Goal: Information Seeking & Learning: Check status

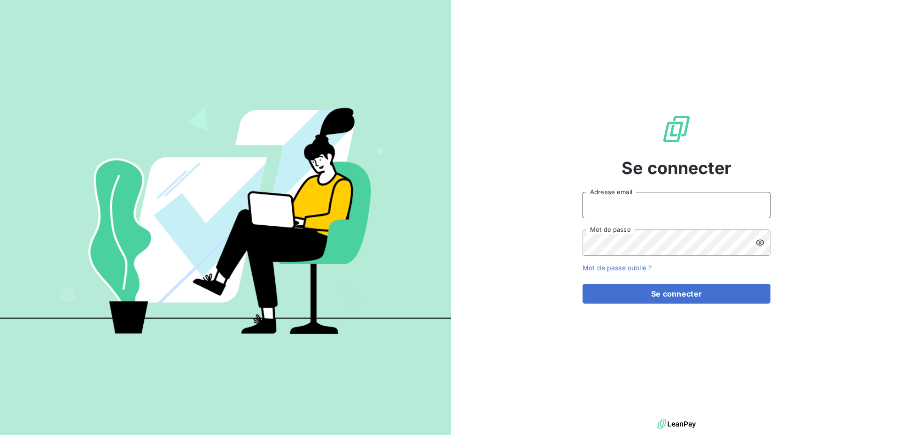
click at [651, 206] on input "Adresse email" at bounding box center [676, 205] width 188 height 26
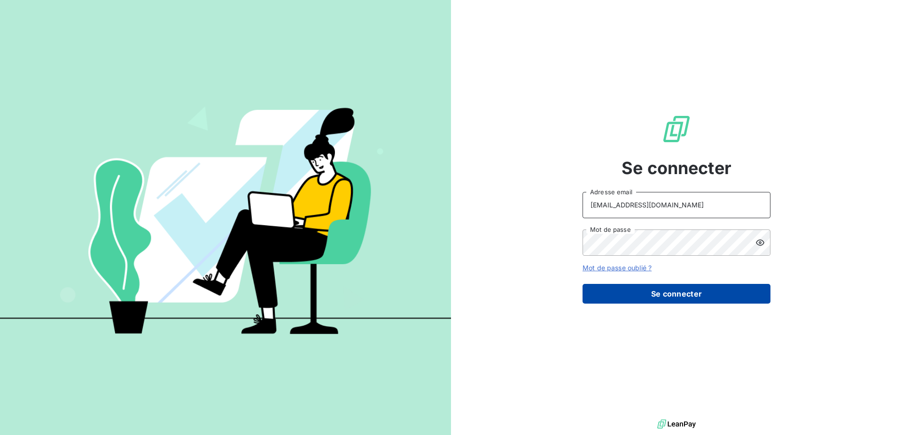
type input "[EMAIL_ADDRESS][DOMAIN_NAME]"
click at [662, 294] on button "Se connecter" at bounding box center [676, 294] width 188 height 20
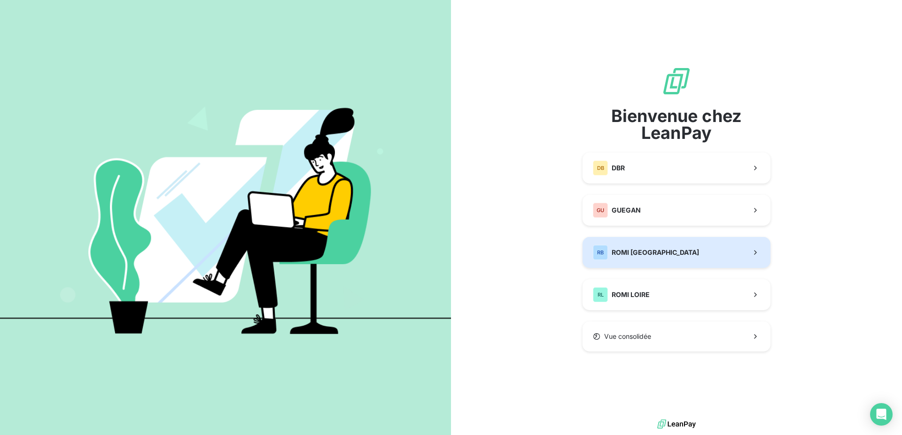
click at [656, 258] on div "RB ROMI BRETAGNE" at bounding box center [646, 252] width 106 height 15
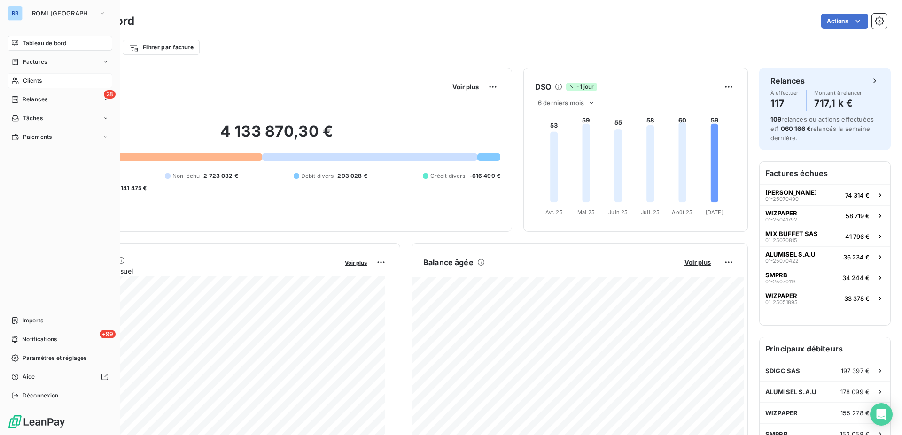
click at [33, 84] on span "Clients" at bounding box center [32, 81] width 19 height 8
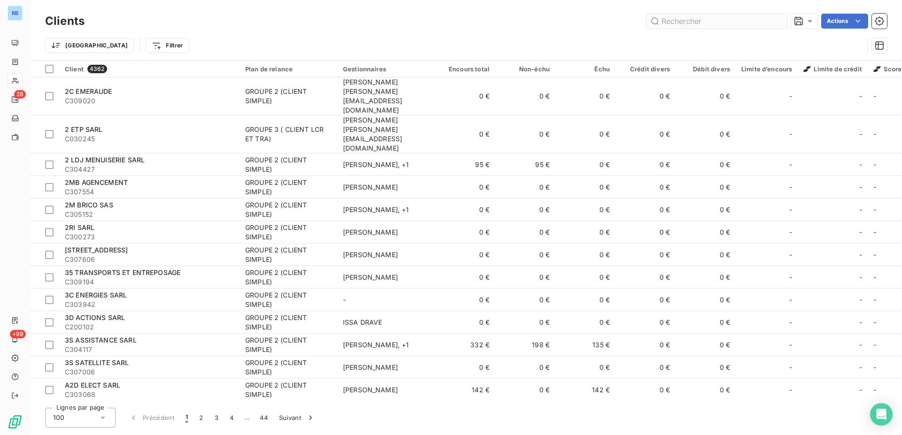
click at [687, 24] on input "text" at bounding box center [716, 21] width 141 height 15
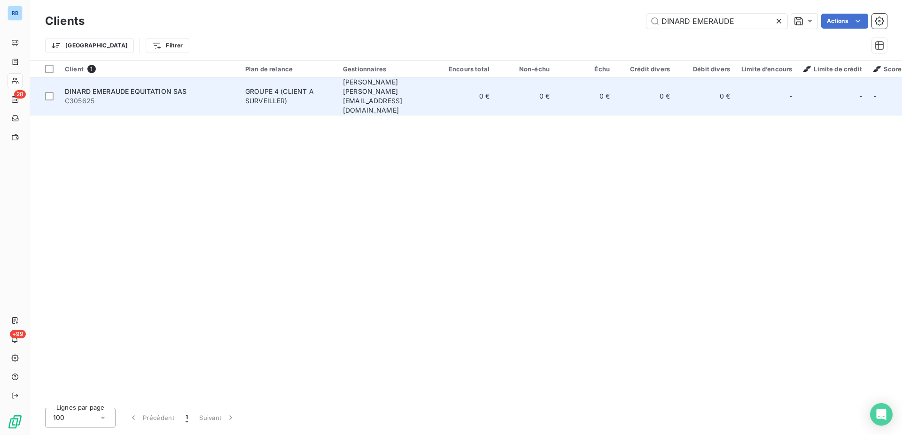
type input "DINARD EMERAUDE"
click at [267, 95] on div "GROUPE 4 (CLIENT A SURVEILLER)" at bounding box center [288, 96] width 86 height 19
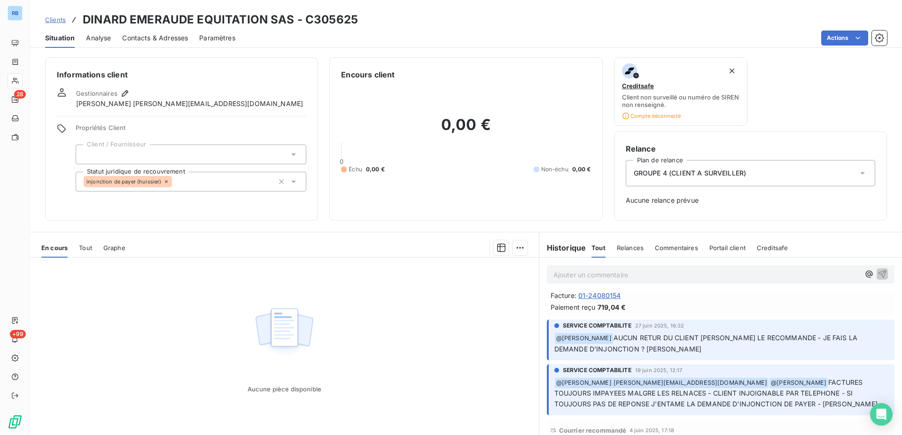
scroll to position [240, 0]
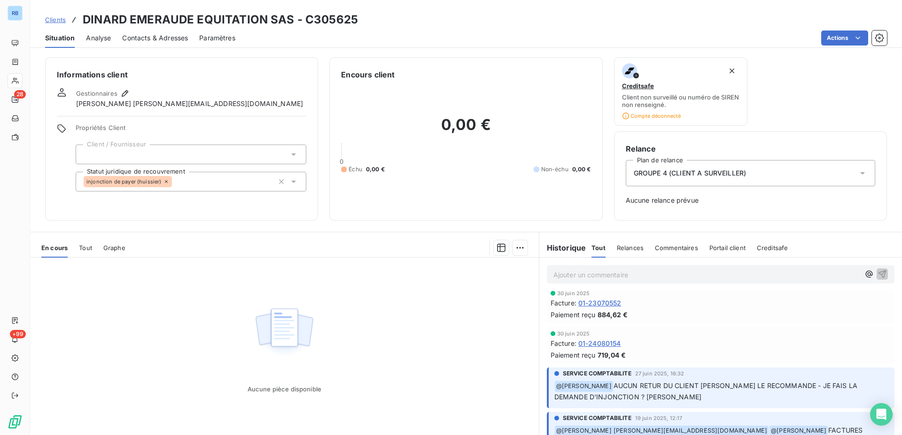
click at [83, 249] on span "Tout" at bounding box center [85, 248] width 13 height 8
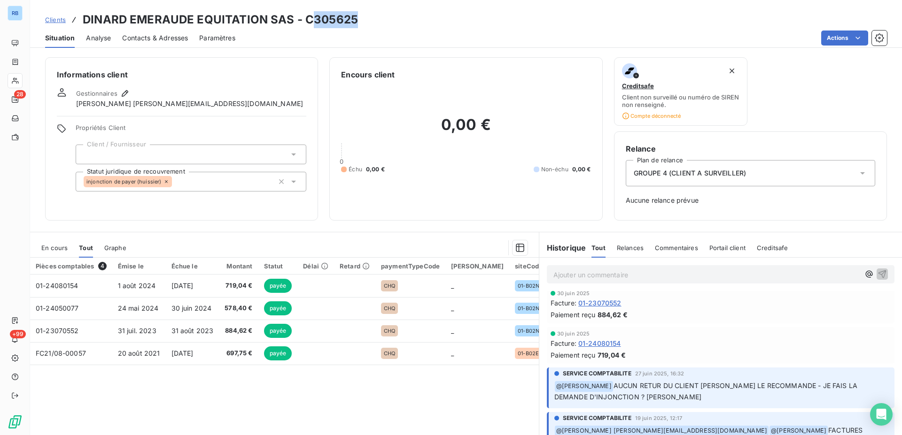
drag, startPoint x: 313, startPoint y: 19, endPoint x: 352, endPoint y: 20, distance: 39.0
click at [352, 20] on h3 "DINARD EMERAUDE EQUITATION SAS - C305625" at bounding box center [220, 19] width 275 height 17
copy h3 "305625"
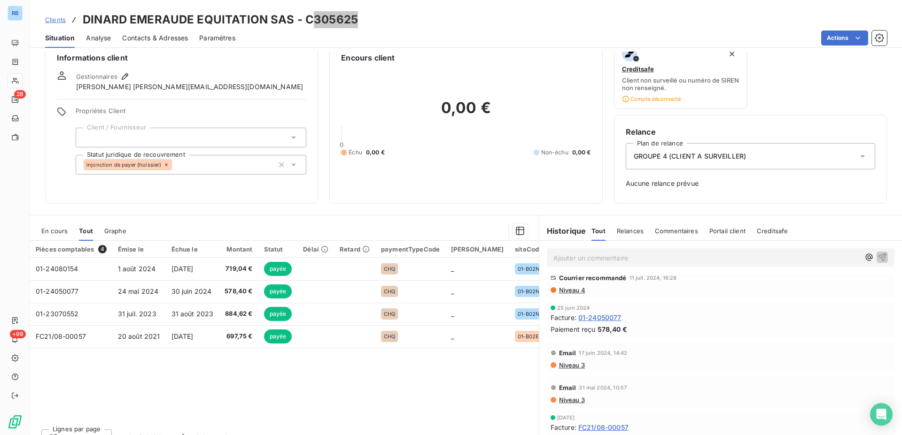
scroll to position [31, 0]
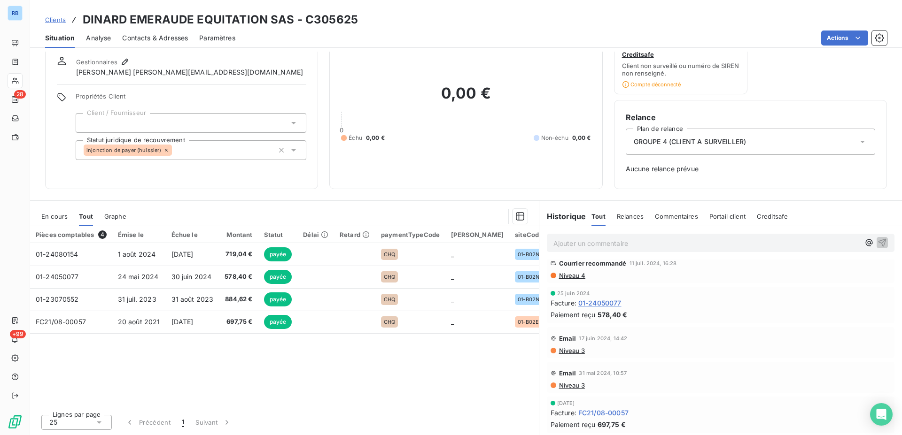
click at [592, 304] on span "01-24050077" at bounding box center [599, 303] width 43 height 10
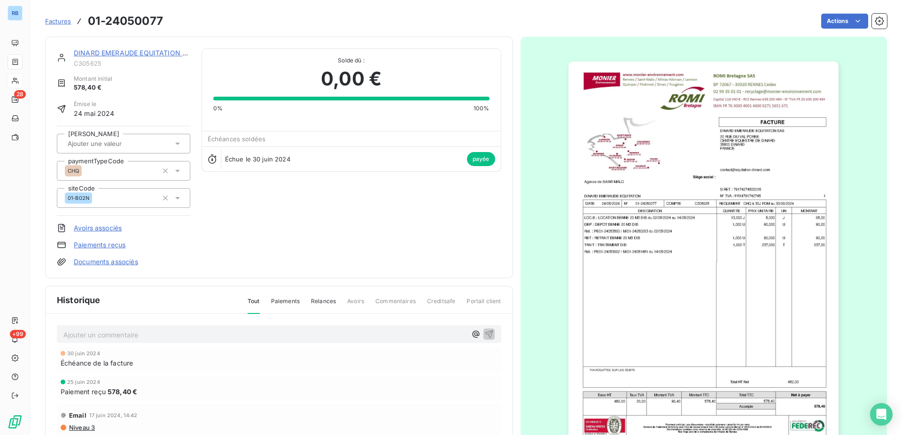
click at [656, 231] on img "button" at bounding box center [703, 253] width 270 height 382
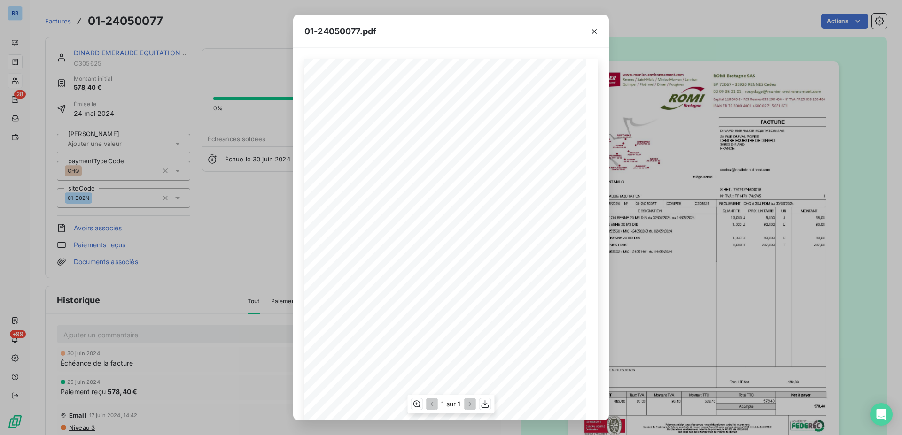
scroll to position [48, 0]
click at [486, 405] on icon "button" at bounding box center [485, 404] width 8 height 8
click at [597, 33] on icon "button" at bounding box center [593, 31] width 9 height 9
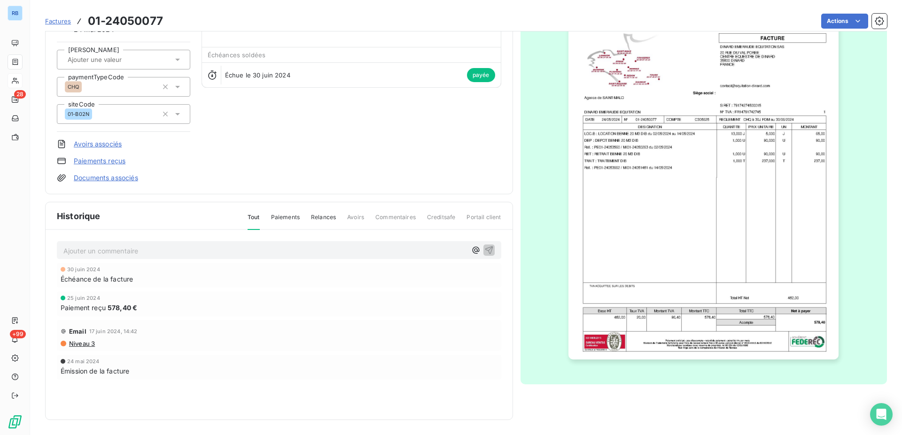
scroll to position [0, 0]
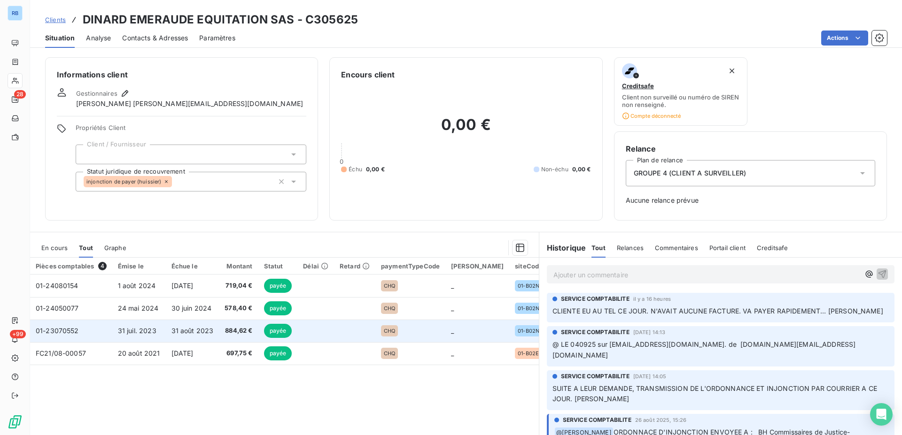
click at [195, 332] on span "31 août 2023" at bounding box center [192, 331] width 42 height 8
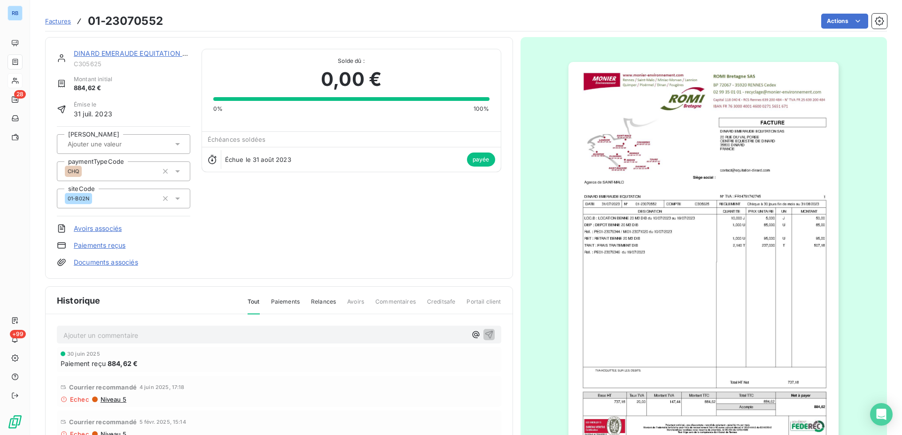
scroll to position [85, 0]
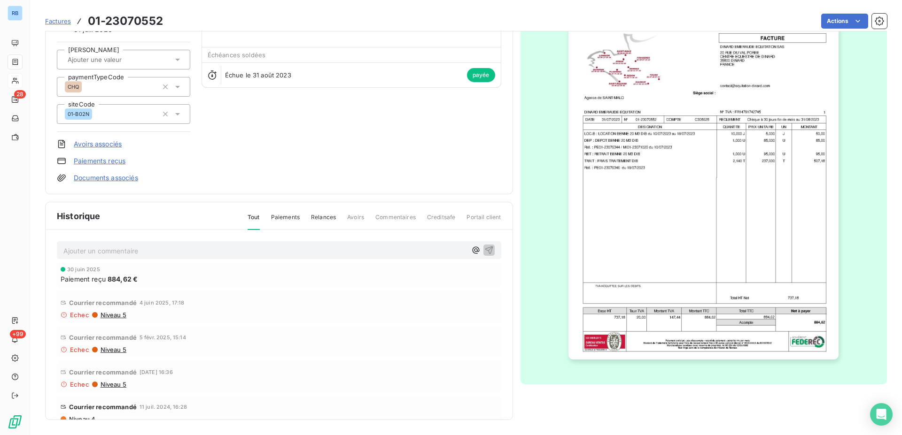
click at [670, 228] on img "button" at bounding box center [703, 168] width 270 height 382
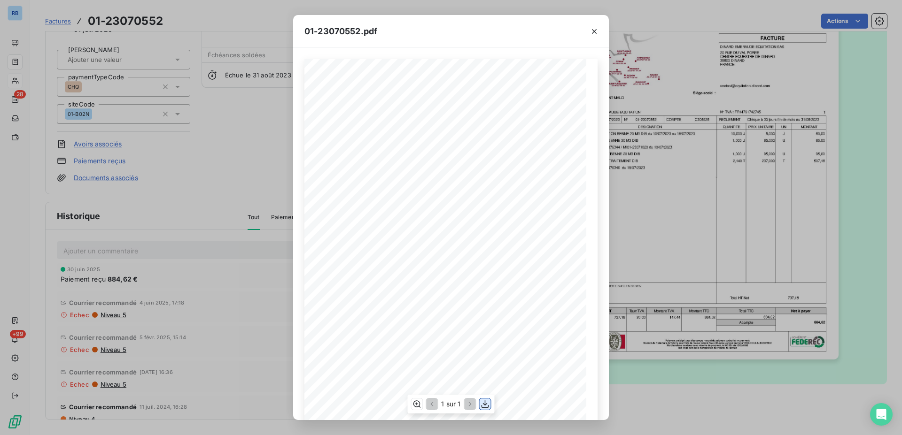
click at [488, 405] on icon "button" at bounding box center [484, 404] width 9 height 9
click at [593, 32] on icon "button" at bounding box center [594, 31] width 5 height 5
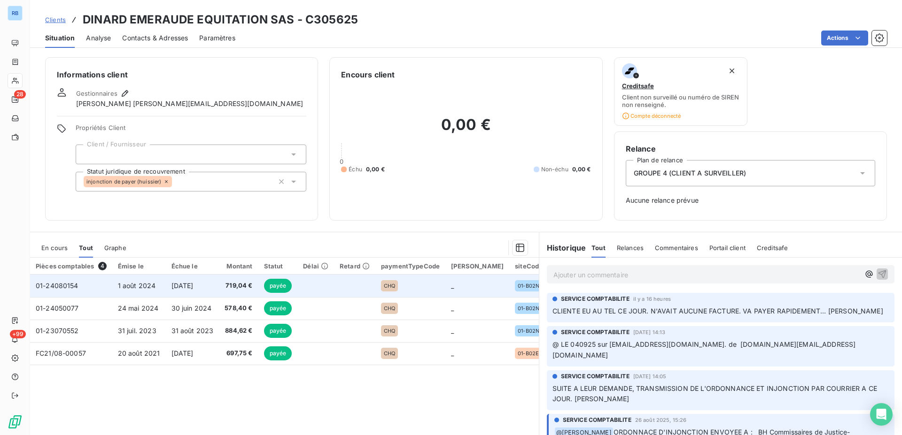
click at [190, 286] on span "[DATE]" at bounding box center [182, 286] width 22 height 8
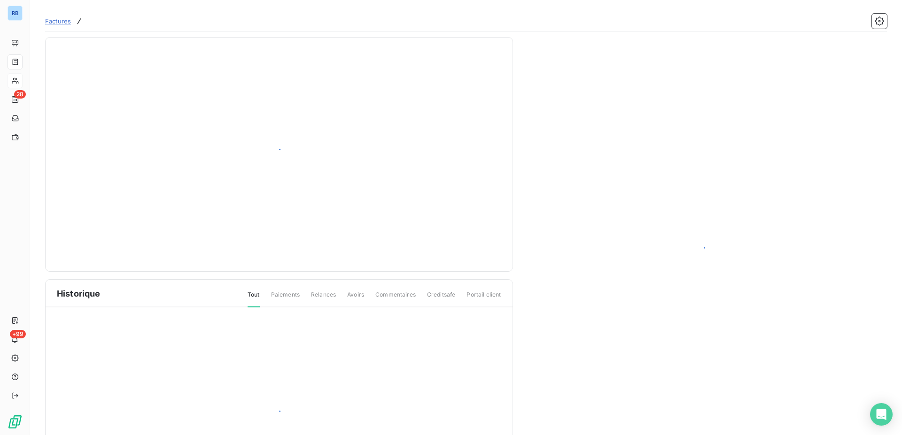
scroll to position [10, 0]
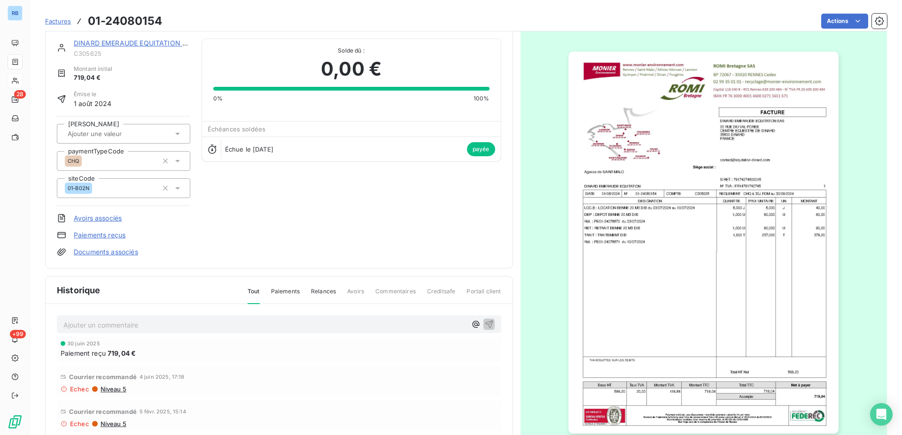
click at [745, 250] on img "button" at bounding box center [703, 243] width 270 height 382
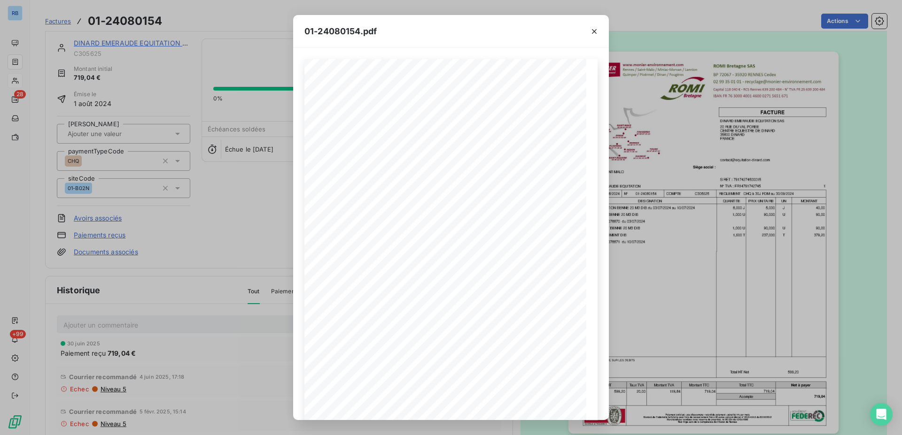
drag, startPoint x: 510, startPoint y: 33, endPoint x: 497, endPoint y: -44, distance: 78.1
click at [488, 404] on icon "button" at bounding box center [484, 404] width 9 height 9
click at [717, 163] on div "01-24080154.pdf C305625 FACTURE 01-24080154 [DATE] DINARD EMERAUDE EQUITATION S…" at bounding box center [451, 217] width 902 height 435
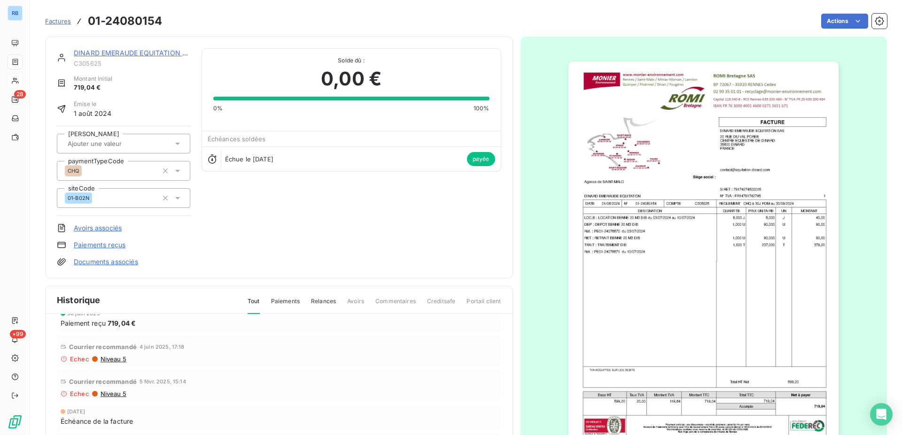
scroll to position [0, 0]
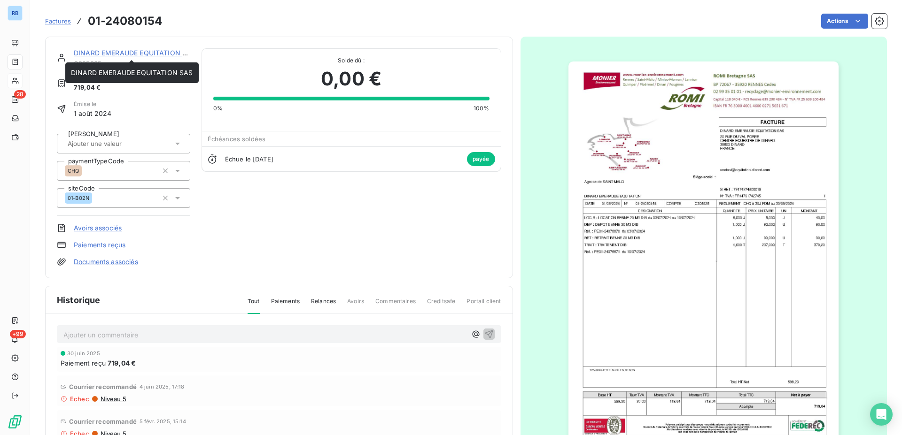
click at [132, 55] on link "DINARD EMERAUDE EQUITATION SAS" at bounding box center [135, 53] width 122 height 8
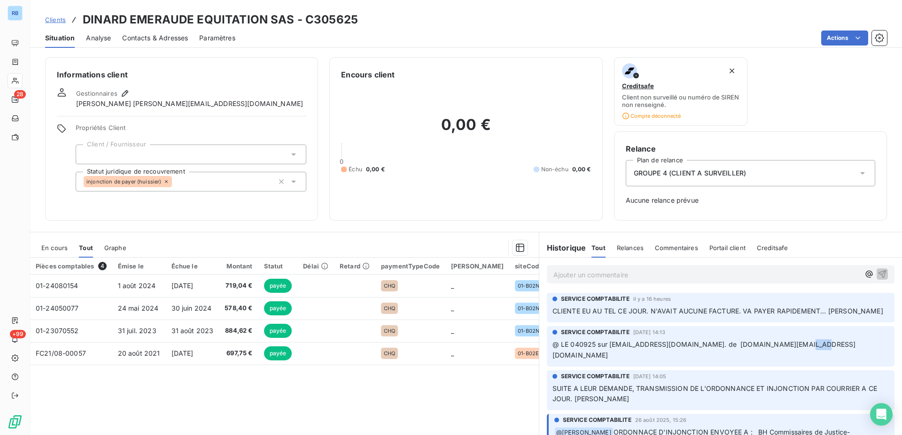
drag, startPoint x: 783, startPoint y: 344, endPoint x: 800, endPoint y: 344, distance: 16.4
click at [800, 344] on span "@ LE 040925 sur [EMAIL_ADDRESS][DOMAIN_NAME]. de [DOMAIN_NAME][EMAIL_ADDRESS][D…" at bounding box center [703, 350] width 303 height 19
click at [771, 360] on p "@ LE 040925 sur [EMAIL_ADDRESS][DOMAIN_NAME]. de [DOMAIN_NAME][EMAIL_ADDRESS][D…" at bounding box center [720, 351] width 336 height 22
drag, startPoint x: 778, startPoint y: 345, endPoint x: 820, endPoint y: 354, distance: 42.3
click at [820, 354] on p "@ LE 040925 sur [EMAIL_ADDRESS][DOMAIN_NAME]. de [DOMAIN_NAME][EMAIL_ADDRESS][D…" at bounding box center [720, 351] width 336 height 22
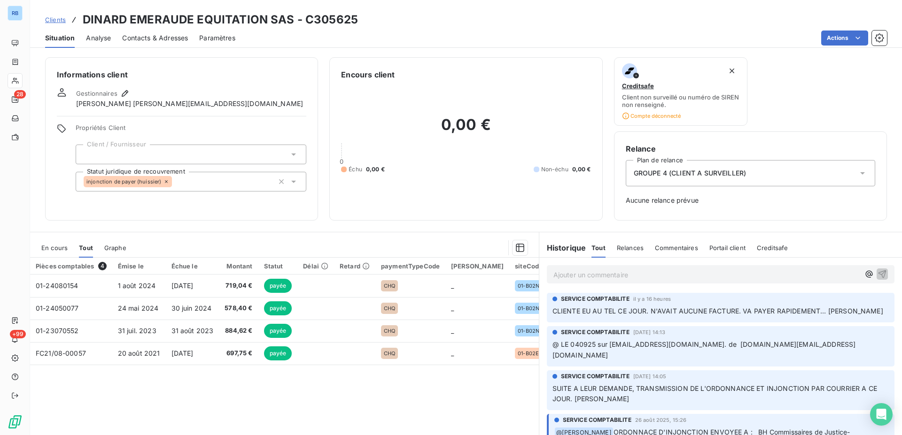
copy span "[PERSON_NAME][EMAIL_ADDRESS][DOMAIN_NAME]"
click at [662, 355] on p "@ LE 040925 sur [EMAIL_ADDRESS][DOMAIN_NAME]. de [DOMAIN_NAME][EMAIL_ADDRESS][D…" at bounding box center [720, 351] width 336 height 22
drag, startPoint x: 778, startPoint y: 345, endPoint x: 646, endPoint y: 343, distance: 132.0
click at [814, 342] on span "@ LE 040925 sur [EMAIL_ADDRESS][DOMAIN_NAME]. de [DOMAIN_NAME][EMAIL_ADDRESS][D…" at bounding box center [703, 350] width 303 height 19
copy span "[PERSON_NAME]"
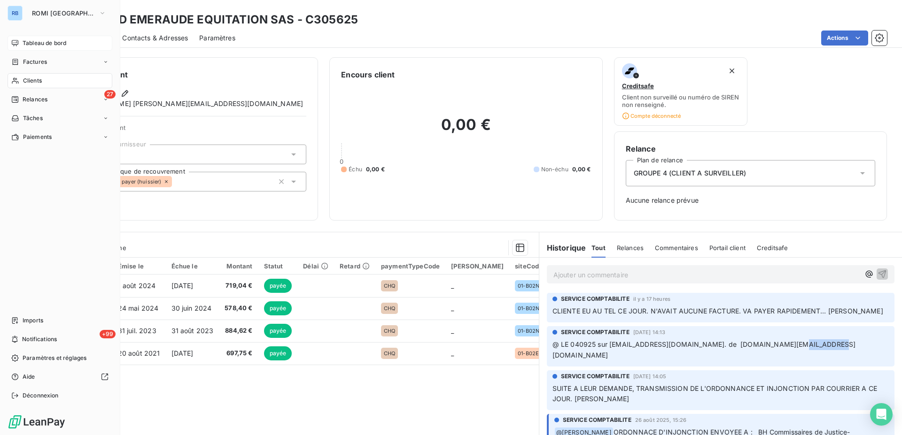
click at [30, 45] on span "Tableau de bord" at bounding box center [45, 43] width 44 height 8
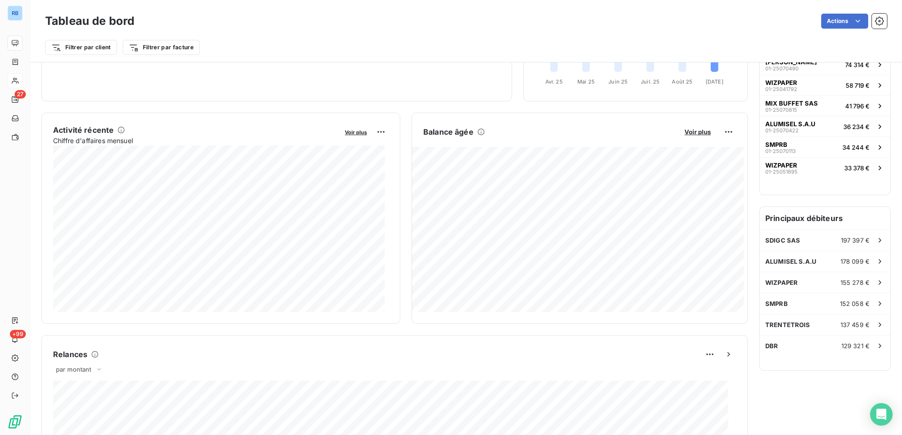
scroll to position [192, 0]
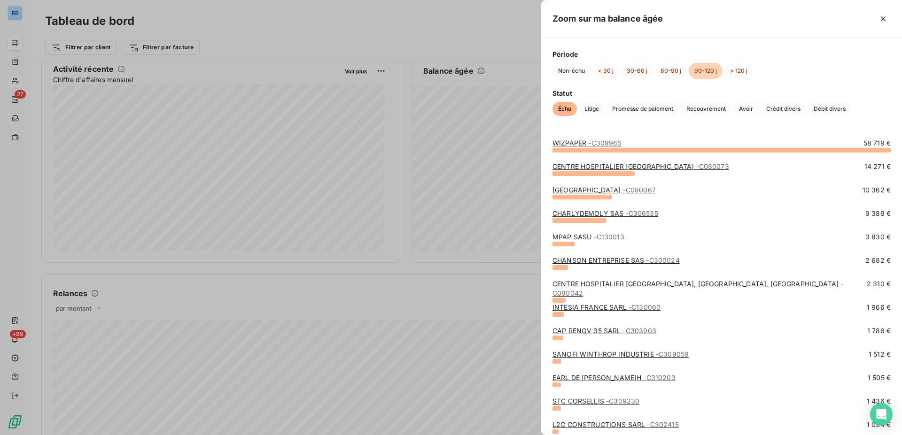
click at [588, 237] on link "MPAP SASU - C130013" at bounding box center [588, 237] width 72 height 8
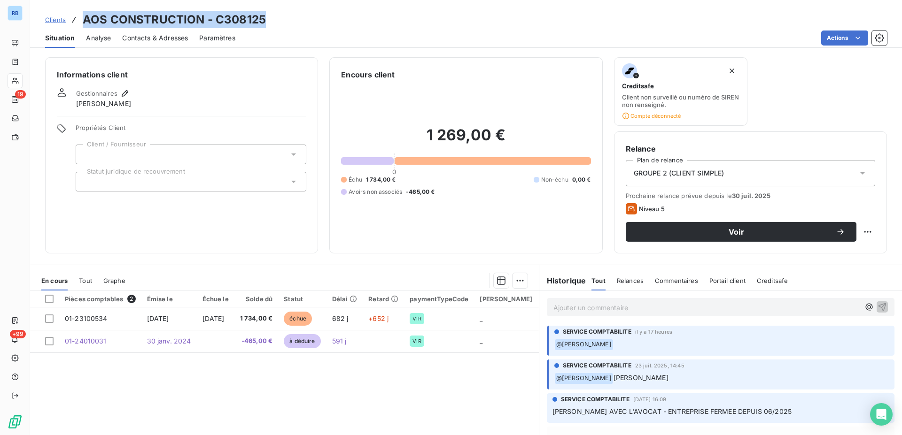
drag, startPoint x: 85, startPoint y: 18, endPoint x: 262, endPoint y: 22, distance: 177.1
click at [262, 22] on h3 "AOS CONSTRUCTION - C308125" at bounding box center [174, 19] width 183 height 17
copy h3 "AOS CONSTRUCTION - C308125"
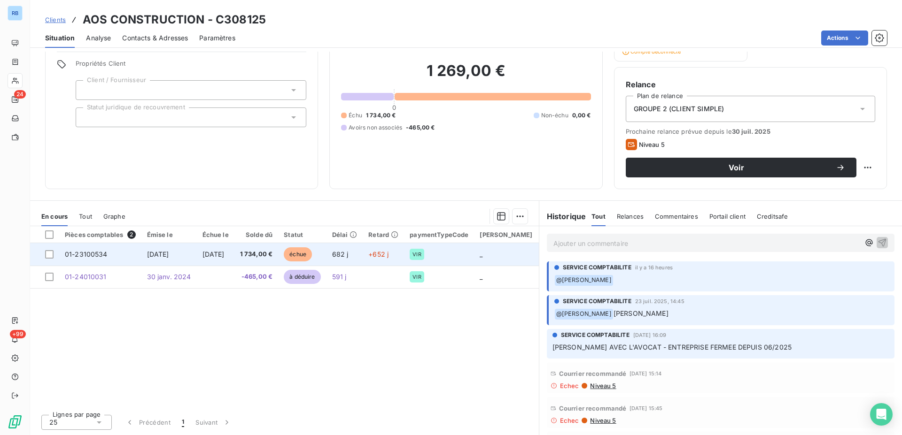
click at [307, 254] on span "échue" at bounding box center [298, 255] width 28 height 14
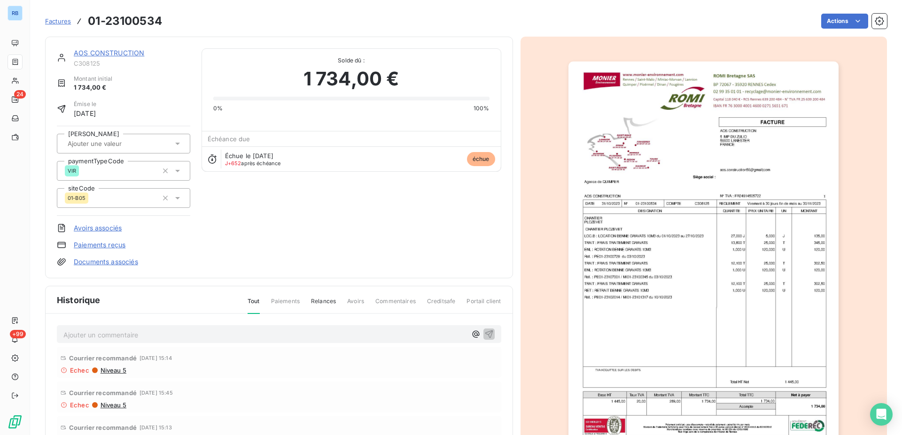
click at [116, 56] on link "AOS CONSTRUCTION" at bounding box center [109, 53] width 70 height 8
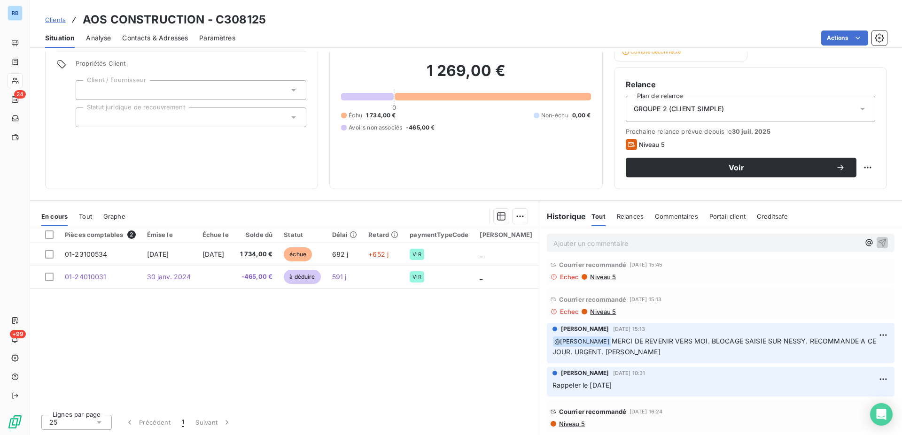
scroll to position [240, 0]
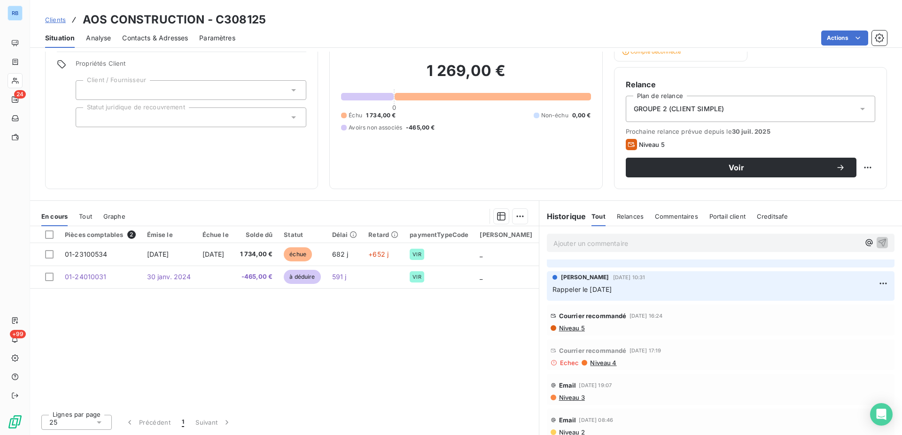
click at [567, 329] on span "Niveau 5" at bounding box center [571, 329] width 27 height 8
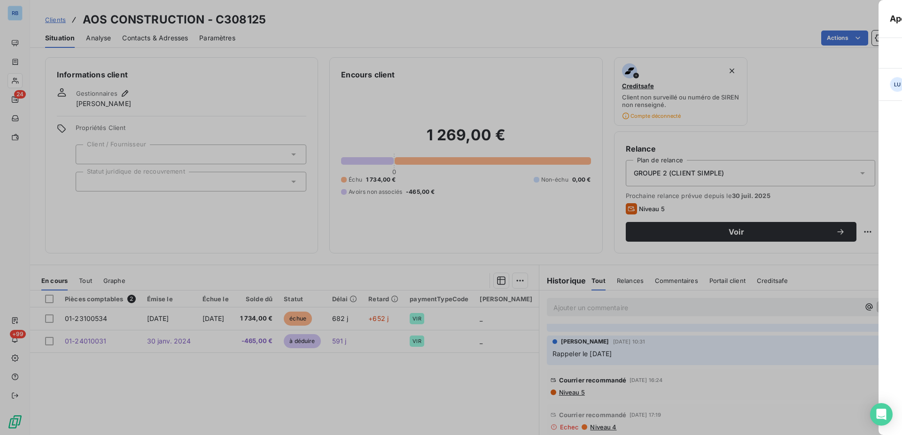
scroll to position [64, 0]
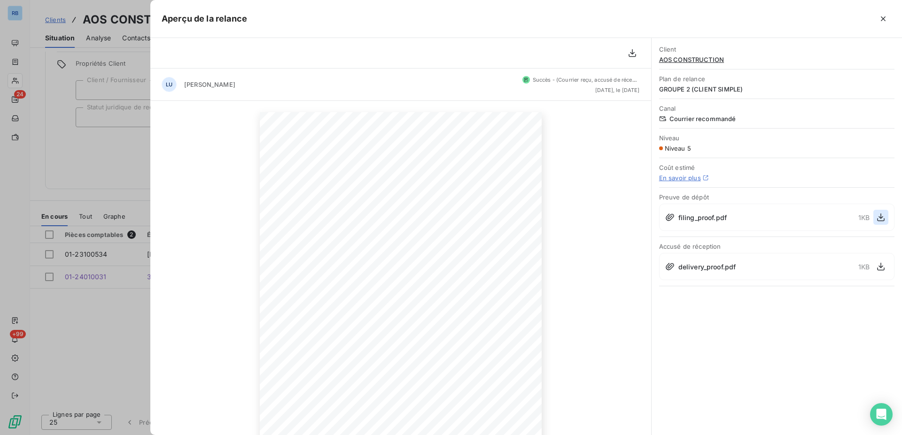
click at [882, 219] on icon "button" at bounding box center [880, 217] width 9 height 9
click at [882, 265] on icon "button" at bounding box center [880, 266] width 9 height 9
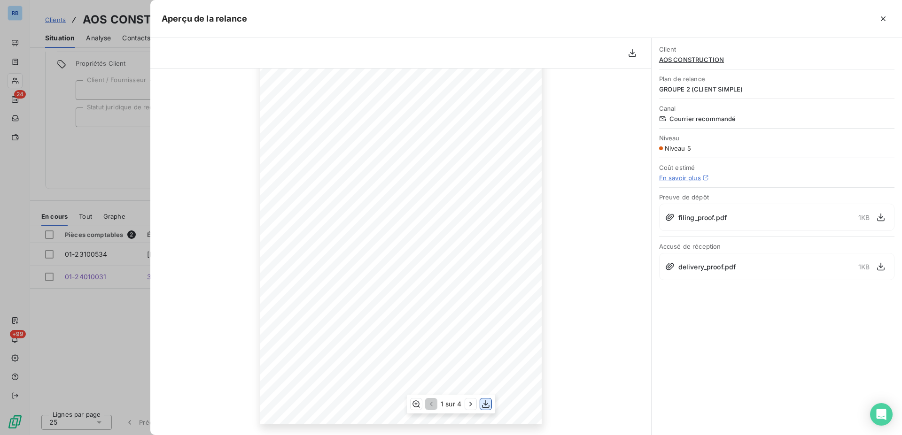
click at [486, 404] on icon "button" at bounding box center [486, 404] width 8 height 8
click at [487, 405] on icon "button" at bounding box center [486, 404] width 8 height 8
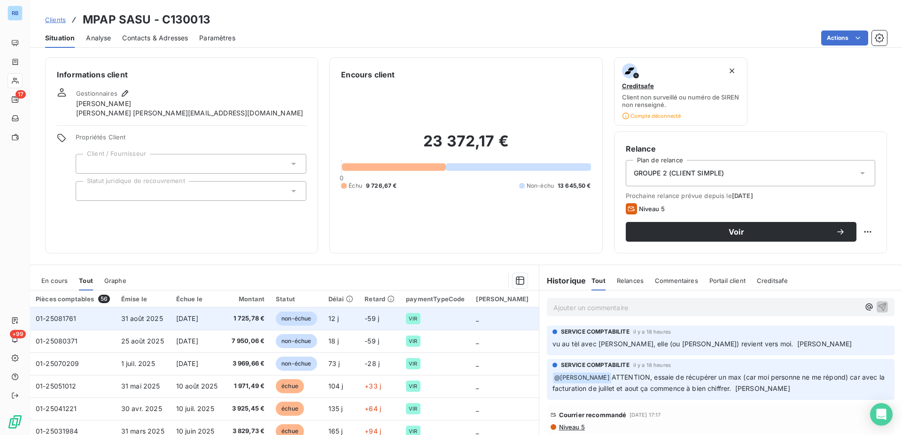
click at [236, 324] on td "1 725,78 €" at bounding box center [247, 319] width 45 height 23
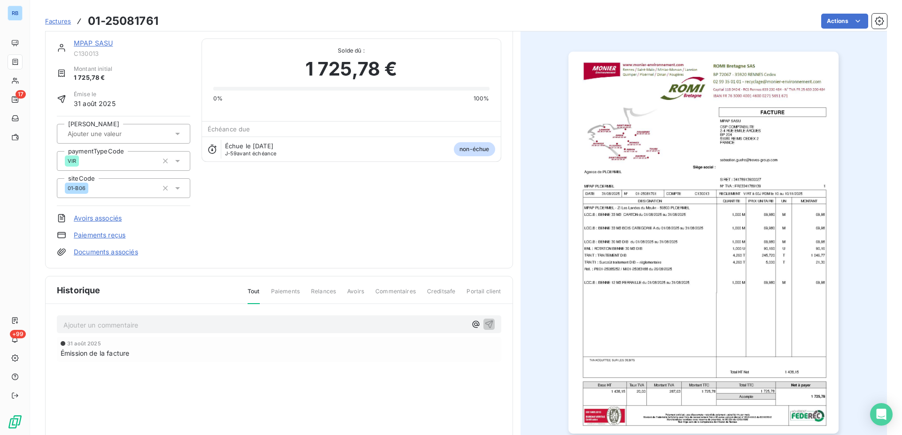
scroll to position [85, 0]
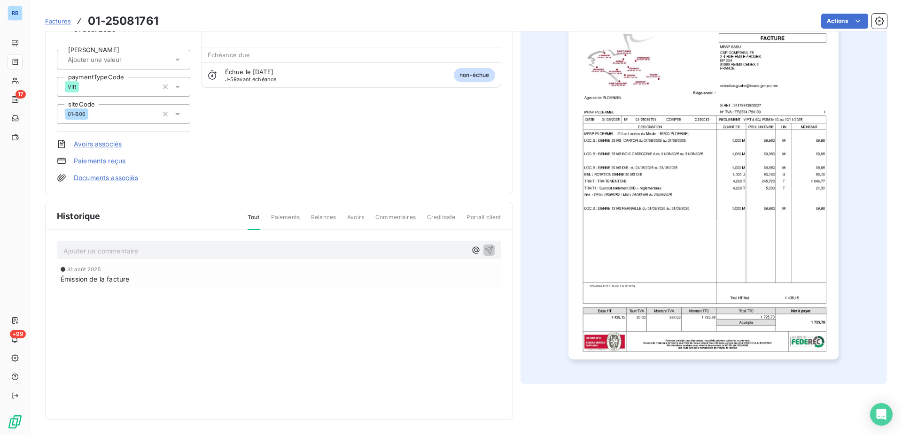
click at [728, 217] on img "button" at bounding box center [703, 168] width 270 height 382
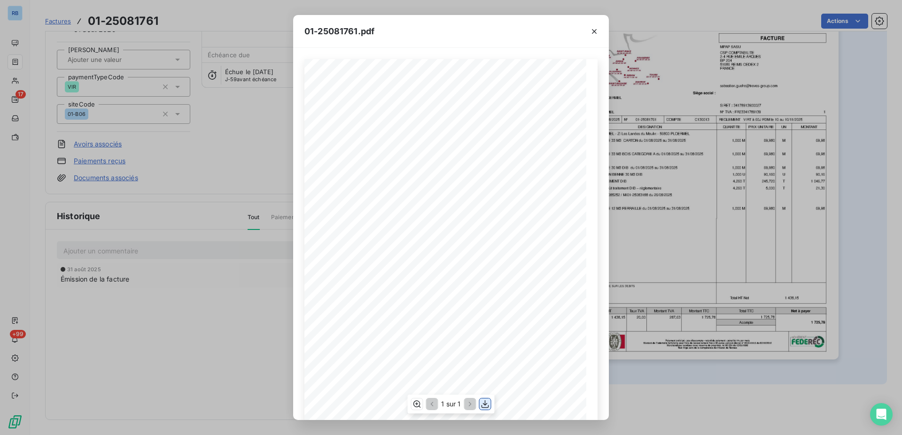
click at [482, 405] on icon "button" at bounding box center [484, 404] width 9 height 9
click at [592, 29] on icon "button" at bounding box center [593, 31] width 9 height 9
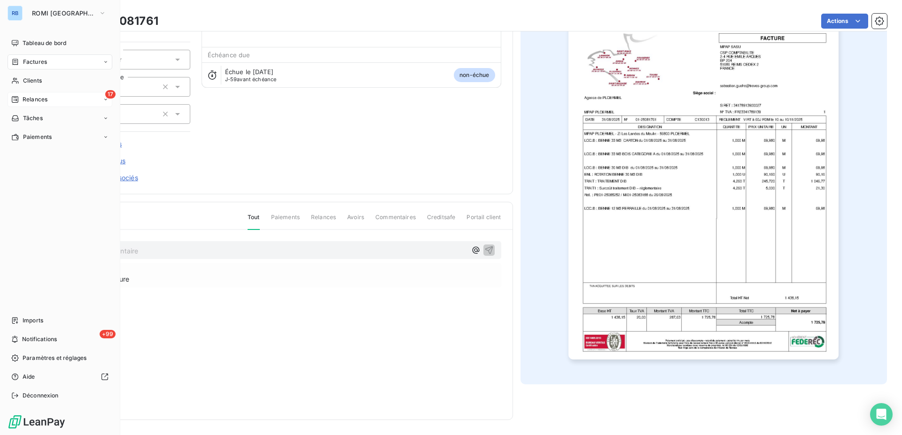
click at [34, 103] on span "Relances" at bounding box center [35, 99] width 25 height 8
click at [34, 97] on span "Relances" at bounding box center [35, 99] width 25 height 8
click at [34, 99] on span "Relances" at bounding box center [35, 99] width 25 height 8
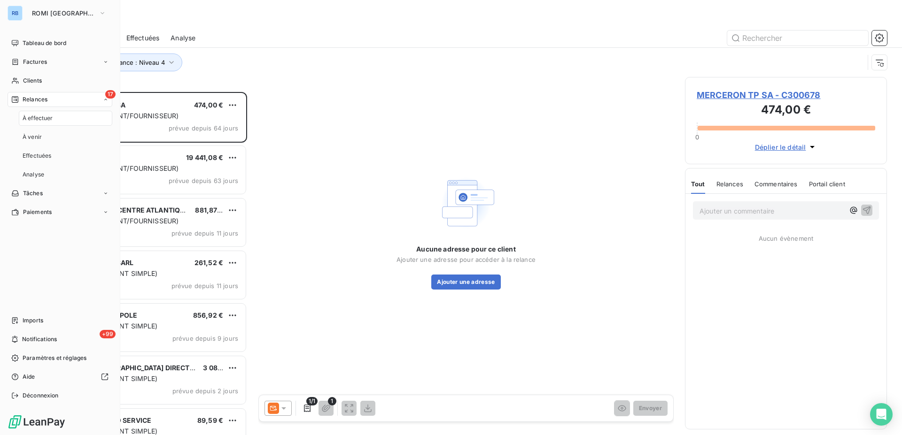
scroll to position [335, 194]
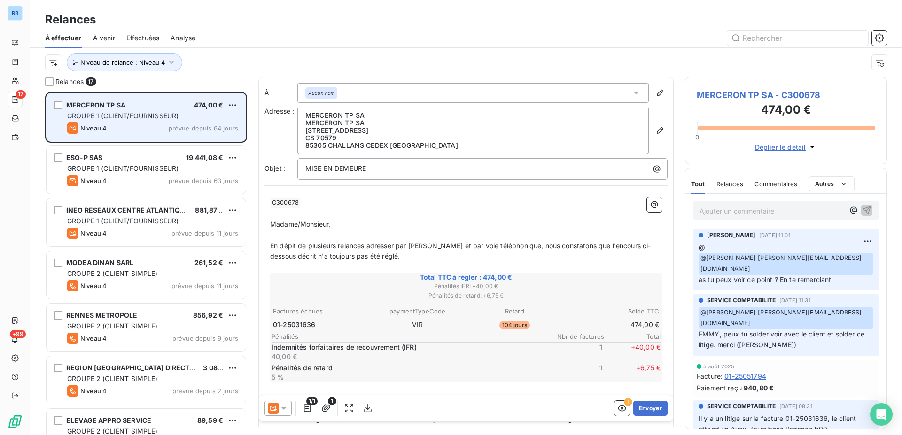
click at [153, 113] on span "GROUPE 1 (CLIENT/FOURNISSEUR)" at bounding box center [122, 116] width 111 height 8
click at [203, 106] on span "474,00 €" at bounding box center [208, 105] width 29 height 8
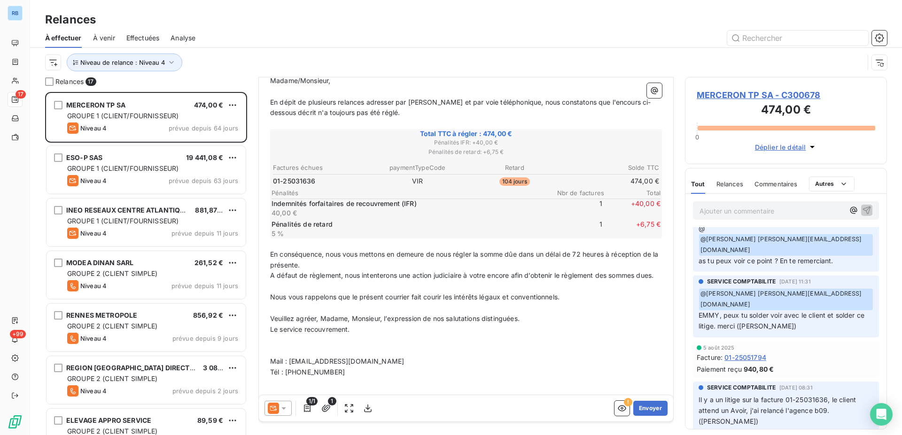
scroll to position [0, 0]
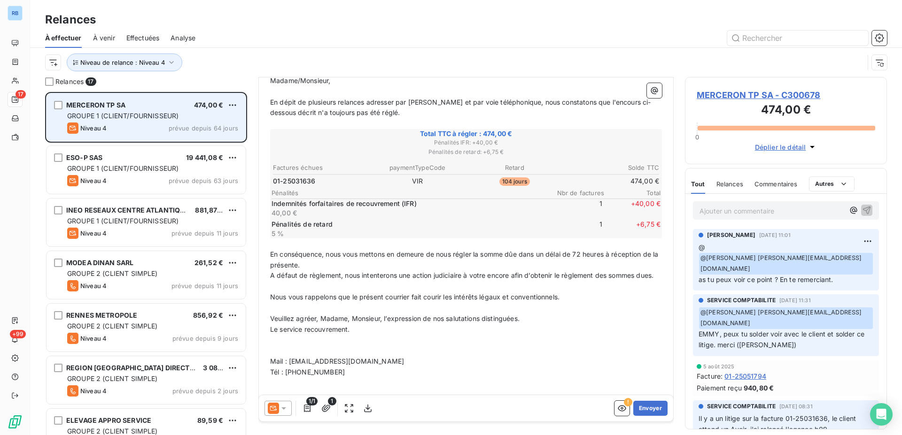
click at [111, 106] on span "MERCERON TP SA" at bounding box center [95, 105] width 59 height 8
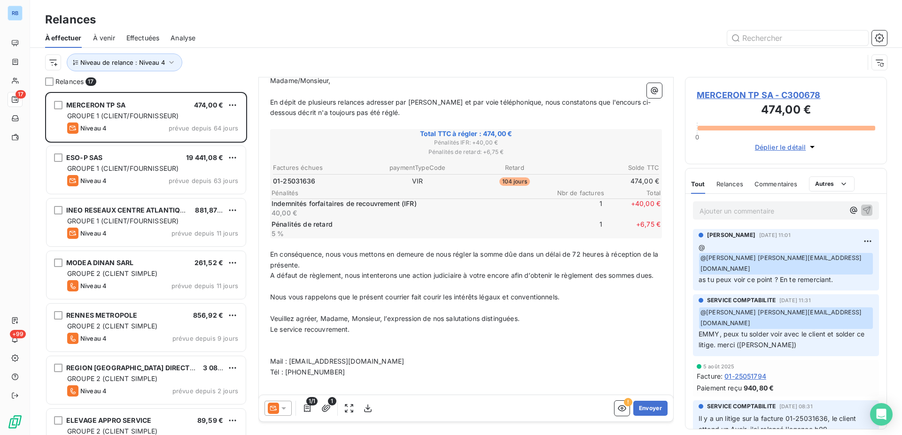
click at [759, 94] on span "MERCERON TP SA - C300678" at bounding box center [786, 95] width 178 height 13
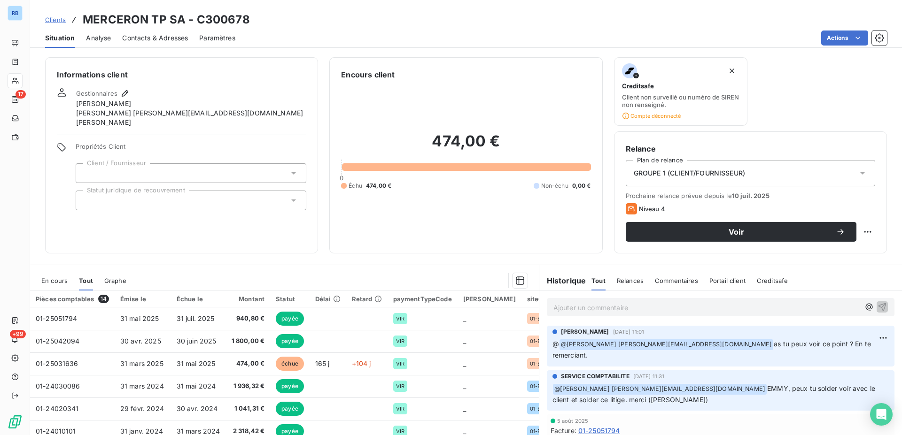
click at [82, 18] on div "Clients MERCERON TP SA - C300678" at bounding box center [147, 19] width 205 height 17
drag, startPoint x: 84, startPoint y: 21, endPoint x: 250, endPoint y: 23, distance: 166.3
click at [250, 23] on div "Clients MERCERON TP SA - C300678" at bounding box center [466, 19] width 872 height 17
copy h3 "MERCERON TP SA - C300678"
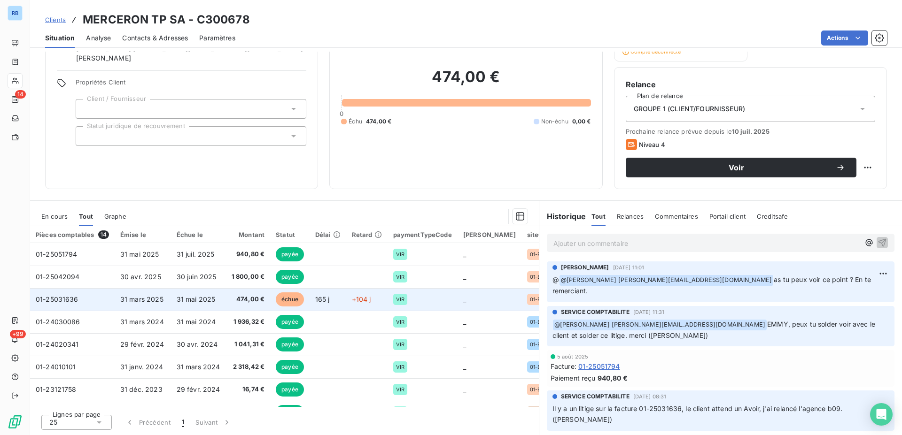
click at [65, 302] on span "01-25031636" at bounding box center [57, 299] width 43 height 8
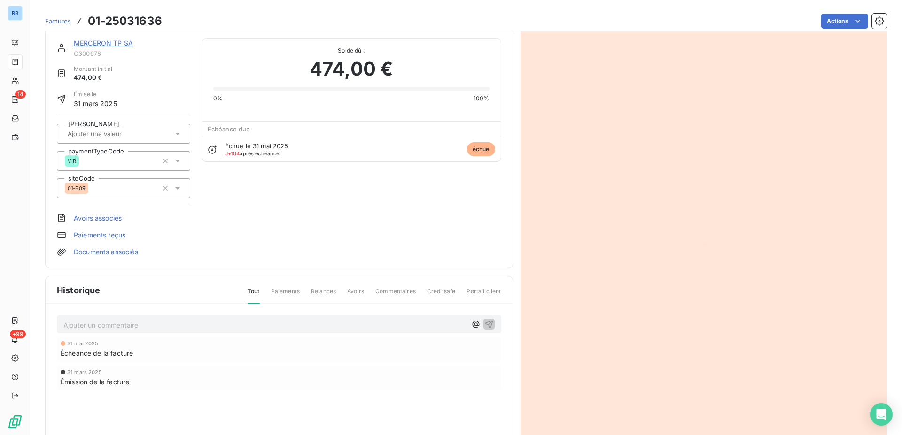
scroll to position [85, 0]
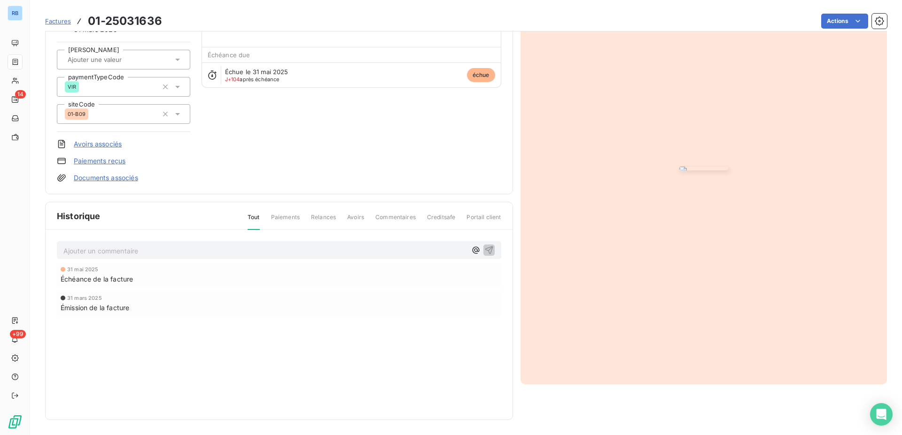
click at [728, 170] on img "button" at bounding box center [703, 169] width 49 height 4
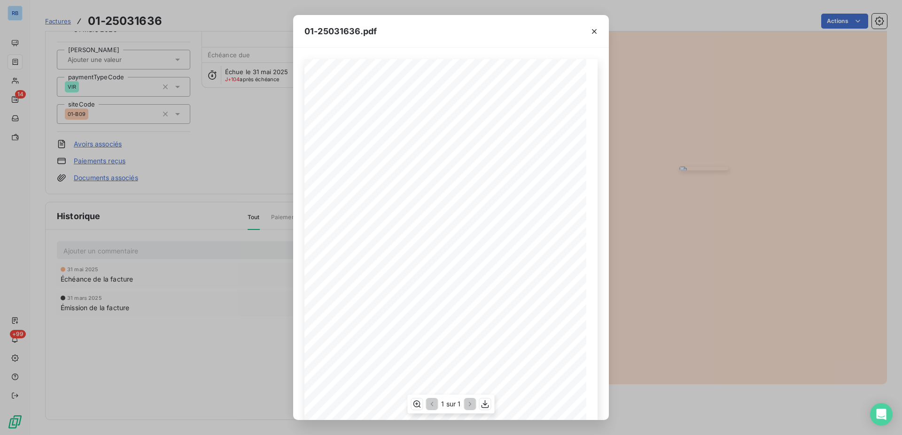
scroll to position [56, 0]
drag, startPoint x: 504, startPoint y: 39, endPoint x: 483, endPoint y: -36, distance: 77.3
click at [486, 405] on icon "button" at bounding box center [485, 404] width 8 height 8
click at [109, 23] on div "01-25031636.pdf C300678 FACTURE 01-25031636 31/03/2025 MERCERON TP SA 180 ROUTE…" at bounding box center [451, 217] width 902 height 435
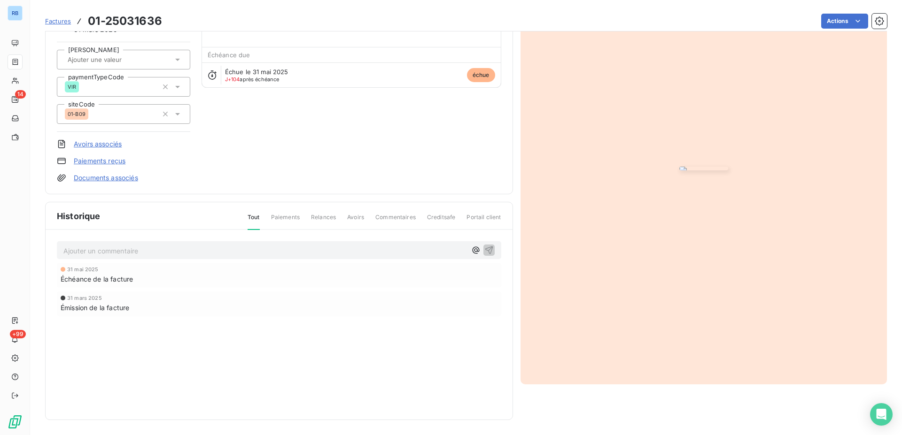
scroll to position [0, 0]
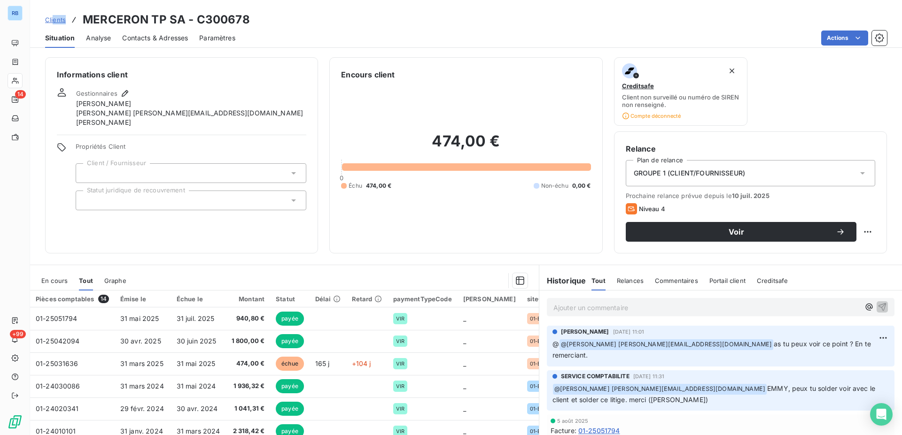
drag, startPoint x: 264, startPoint y: 18, endPoint x: 54, endPoint y: 15, distance: 210.9
click at [54, 15] on div "Clients MERCERON TP SA - C300678" at bounding box center [466, 19] width 872 height 17
copy span "ents"
click at [264, 91] on div "Gestionnaires Agnès Lebleu Hervé hv@monier-environnement.com XAVIER MAHE" at bounding box center [181, 107] width 249 height 39
click at [83, 21] on h3 "MERCERON TP SA - C300678" at bounding box center [166, 19] width 167 height 17
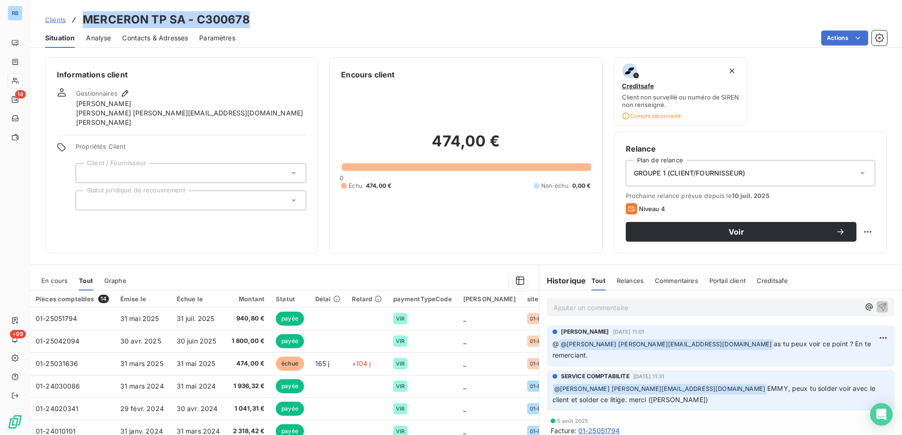
drag, startPoint x: 83, startPoint y: 20, endPoint x: 221, endPoint y: 20, distance: 138.1
click at [221, 20] on h3 "MERCERON TP SA - C300678" at bounding box center [166, 19] width 167 height 17
copy h3 "MERCERON TP SA - C300678"
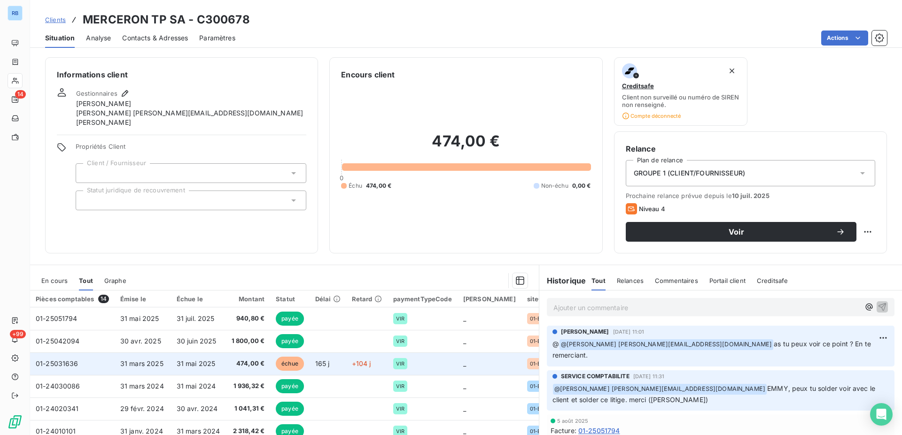
click at [136, 368] on td "31 mars 2025" at bounding box center [143, 364] width 56 height 23
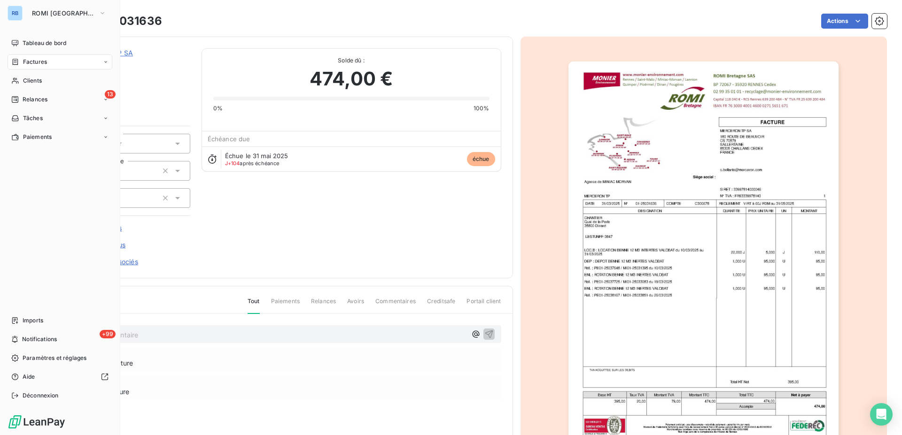
click at [41, 65] on span "Factures" at bounding box center [35, 62] width 24 height 8
click at [38, 42] on span "Tableau de bord" at bounding box center [45, 43] width 44 height 8
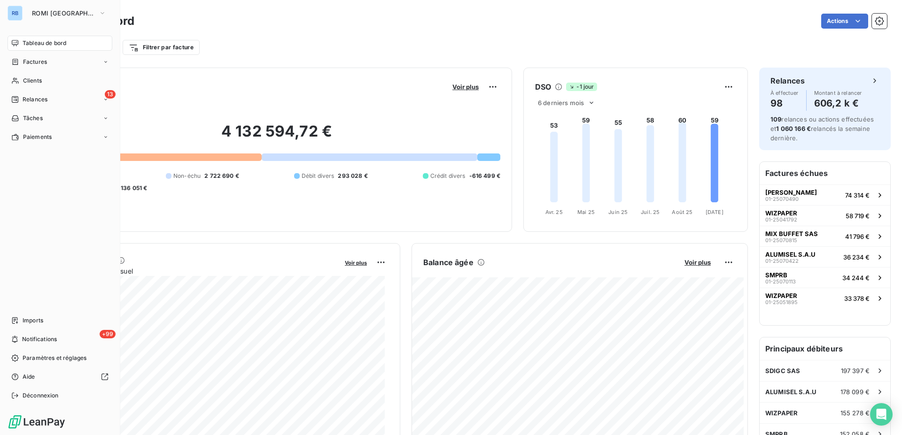
click at [30, 42] on span "Tableau de bord" at bounding box center [45, 43] width 44 height 8
click at [39, 42] on span "Tableau de bord" at bounding box center [45, 43] width 44 height 8
click at [33, 82] on span "Clients" at bounding box center [32, 81] width 19 height 8
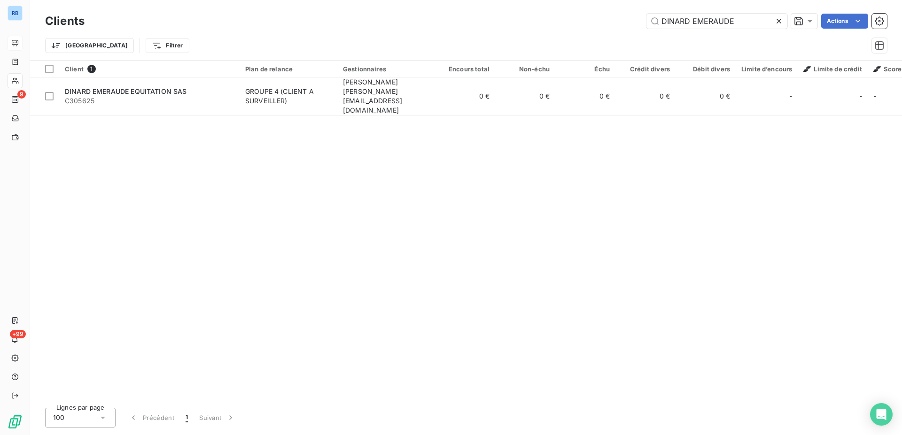
drag, startPoint x: 747, startPoint y: 24, endPoint x: 478, endPoint y: 25, distance: 268.7
click at [646, 24] on input "DINARD EMERAUDE" at bounding box center [716, 21] width 141 height 15
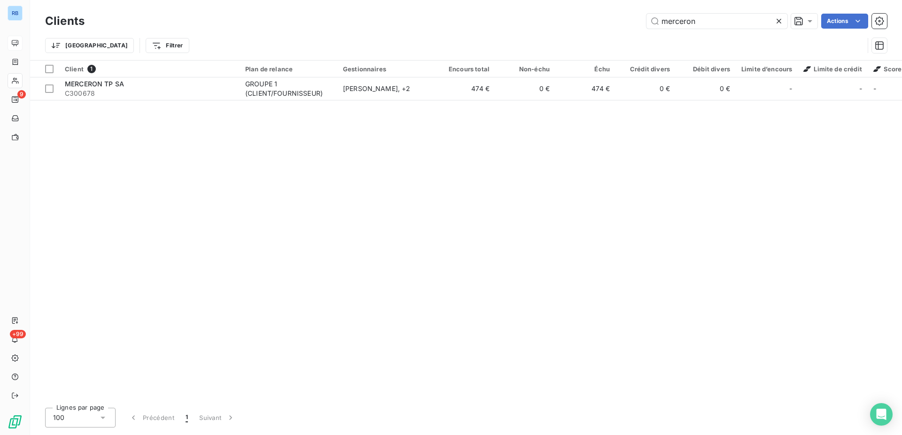
type input "merceron"
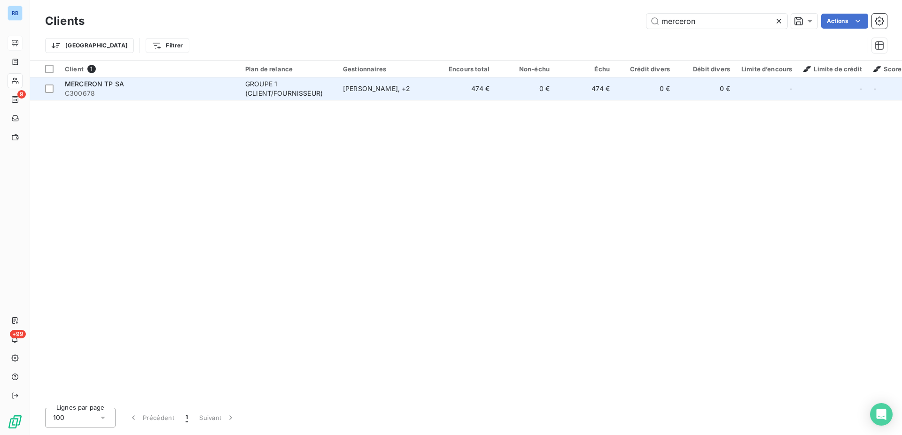
click at [159, 92] on span "C300678" at bounding box center [149, 93] width 169 height 9
